Goal: Find specific page/section: Find specific page/section

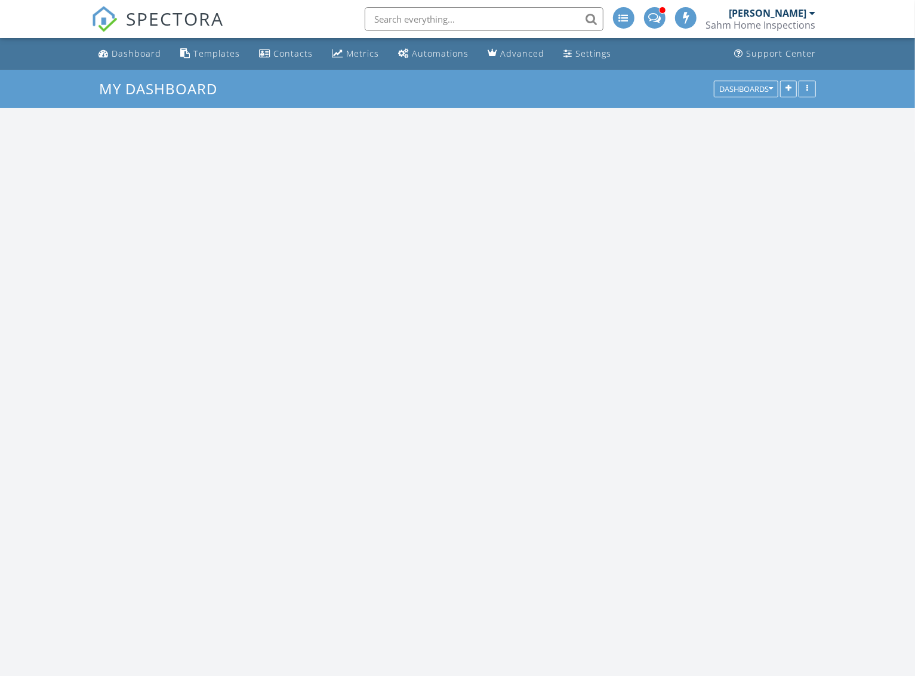
click at [391, 20] on input "text" at bounding box center [484, 19] width 239 height 24
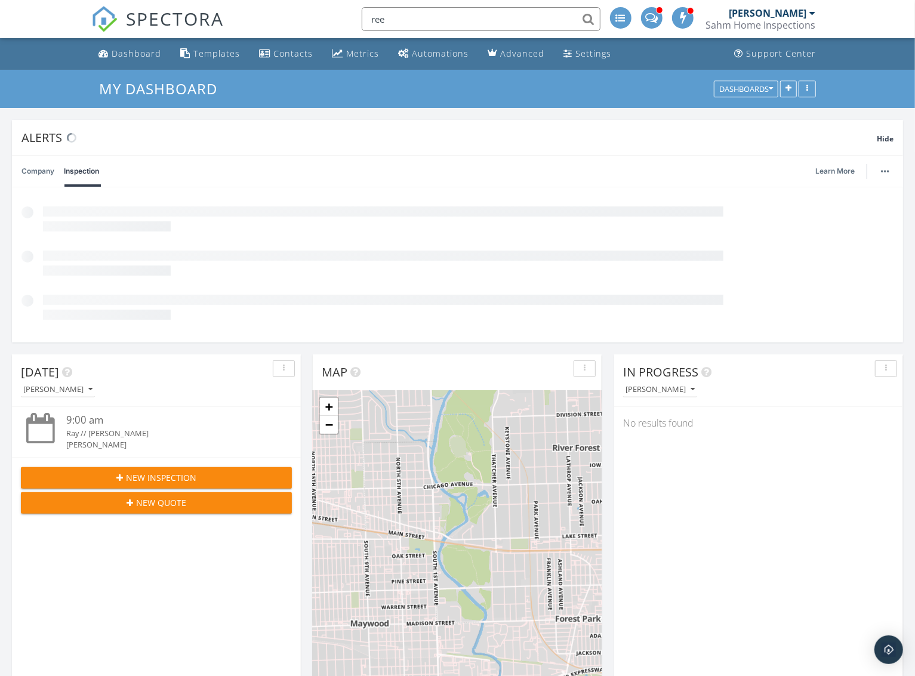
scroll to position [257, 288]
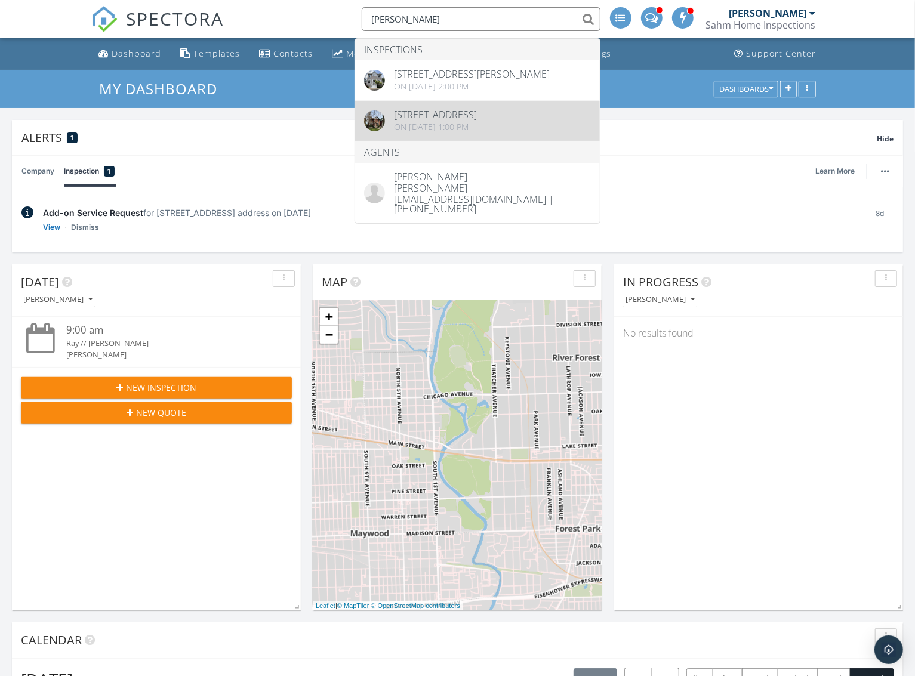
type input "[PERSON_NAME]"
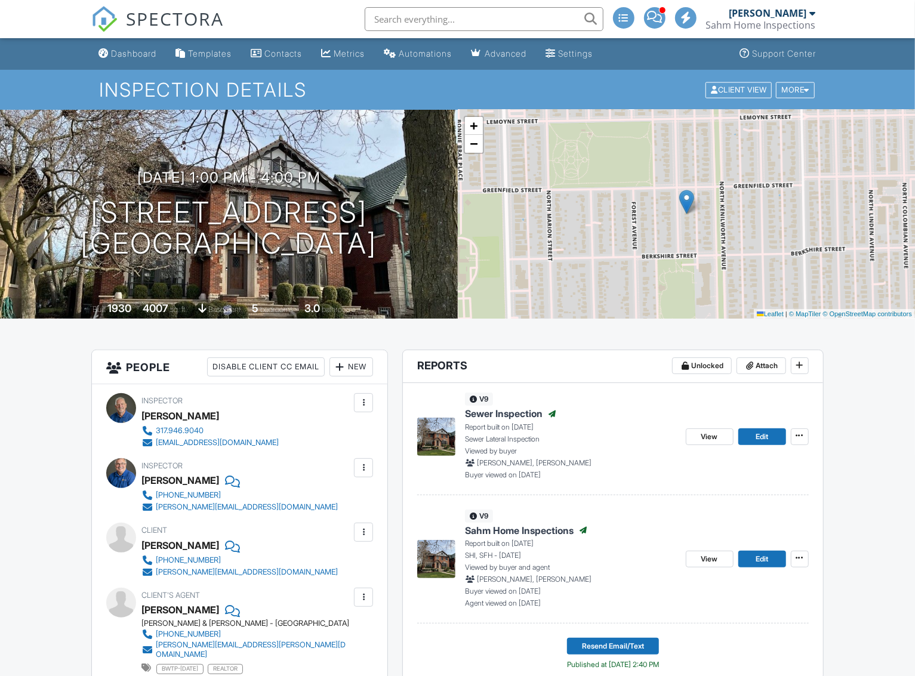
click at [392, 24] on input "text" at bounding box center [484, 19] width 239 height 24
type input "t"
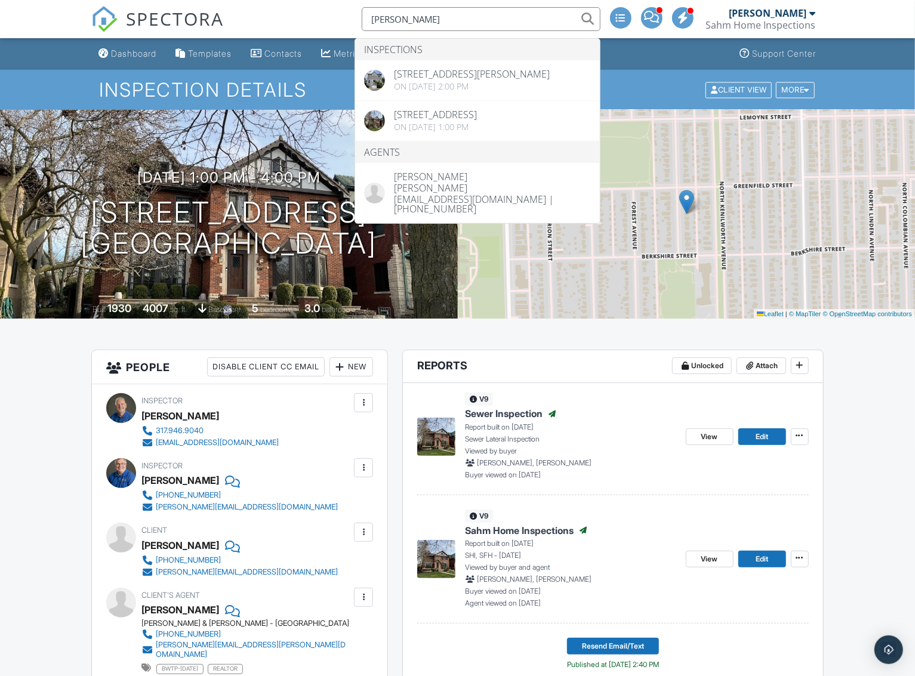
type input "[PERSON_NAME]"
